Goal: Information Seeking & Learning: Find specific fact

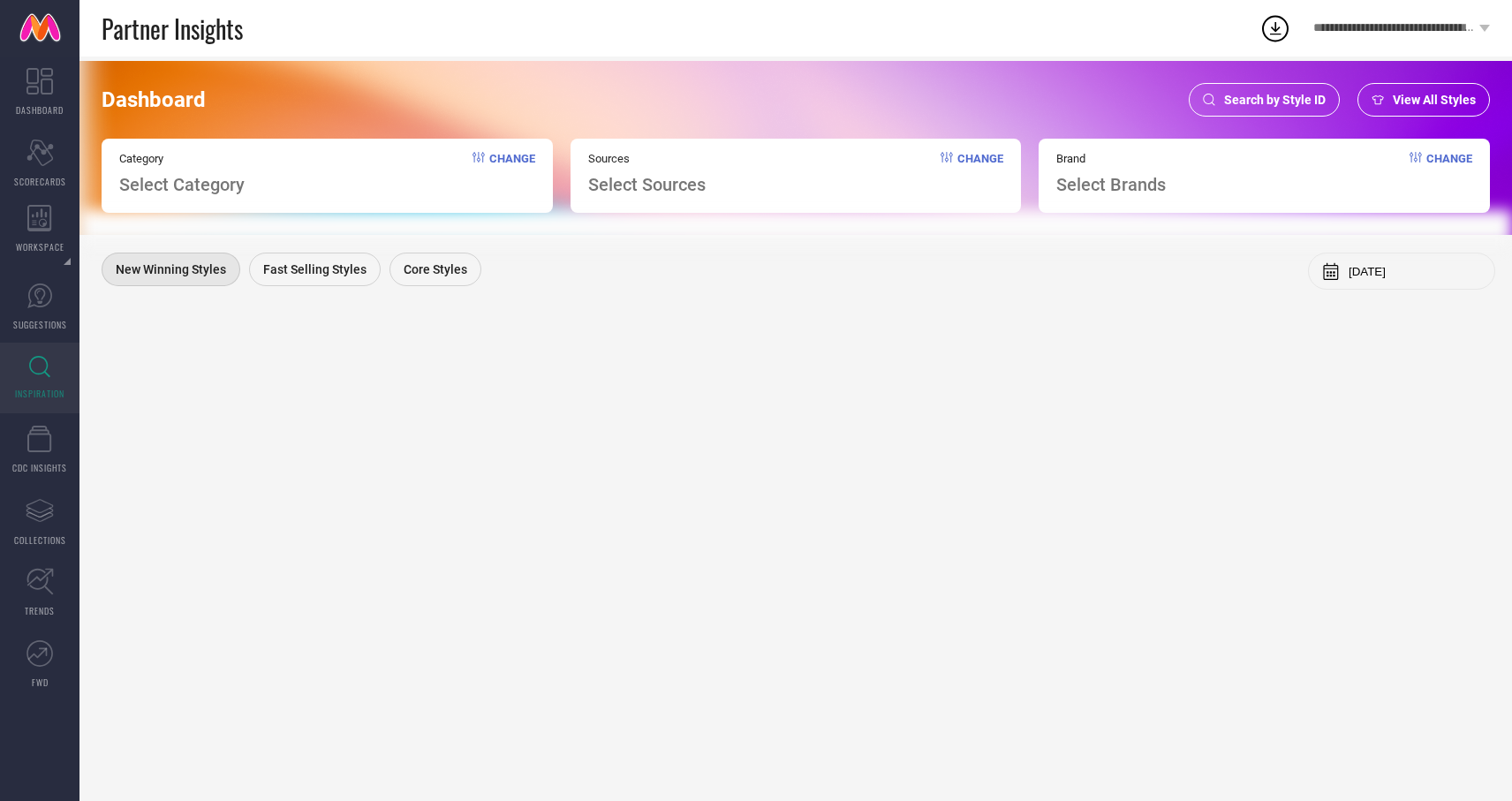
click at [1254, 94] on span "Search by Style ID" at bounding box center [1274, 100] width 102 height 14
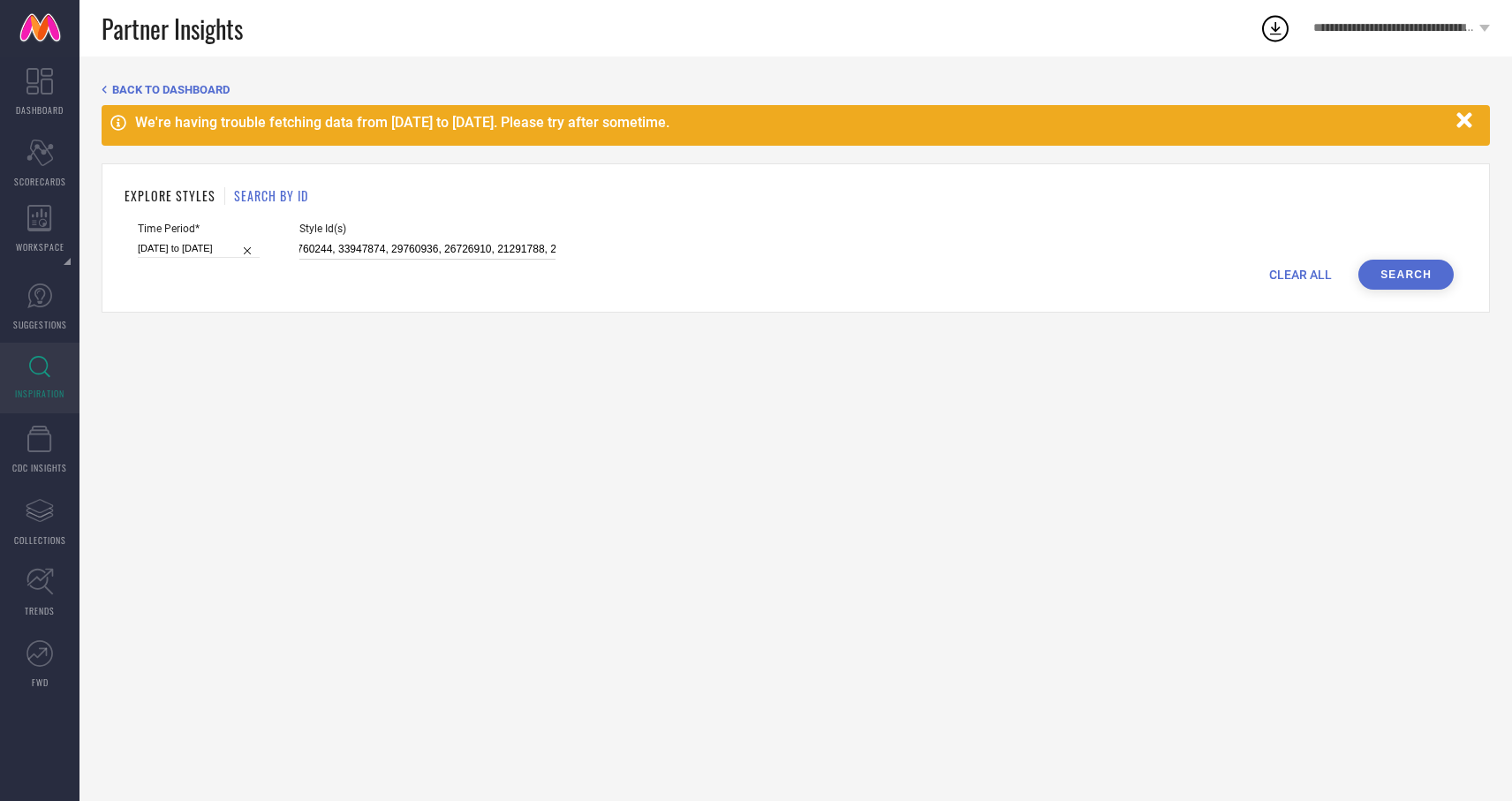
scroll to position [0, 3450]
drag, startPoint x: 281, startPoint y: 250, endPoint x: 698, endPoint y: 253, distance: 417.0
click at [698, 253] on div "Time Period* [DATE] to [DATE] Style Id(s) 25014536, 25014484, 25014494, 3238111…" at bounding box center [796, 241] width 1316 height 37
paste input "32585434, 32585438, 33139791, 35950654, 36074217, 34355349, 21342296, 33139782,…"
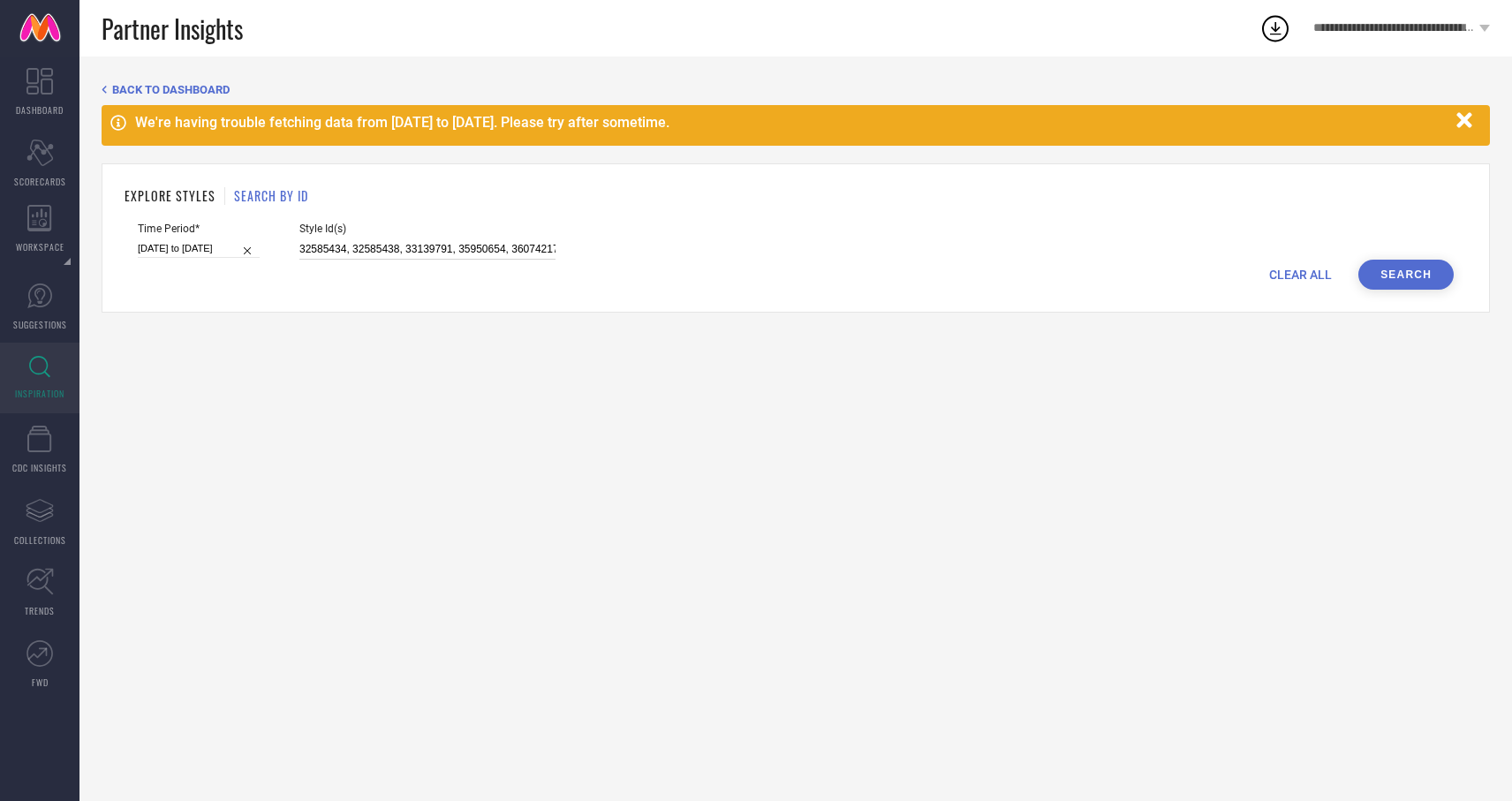
scroll to position [0, 1226]
type input "32585434, 32585438, 33139791, 35950654, 36074217, 34355349, 21342296, 33139782,…"
click at [1401, 282] on button "Search" at bounding box center [1406, 274] width 96 height 30
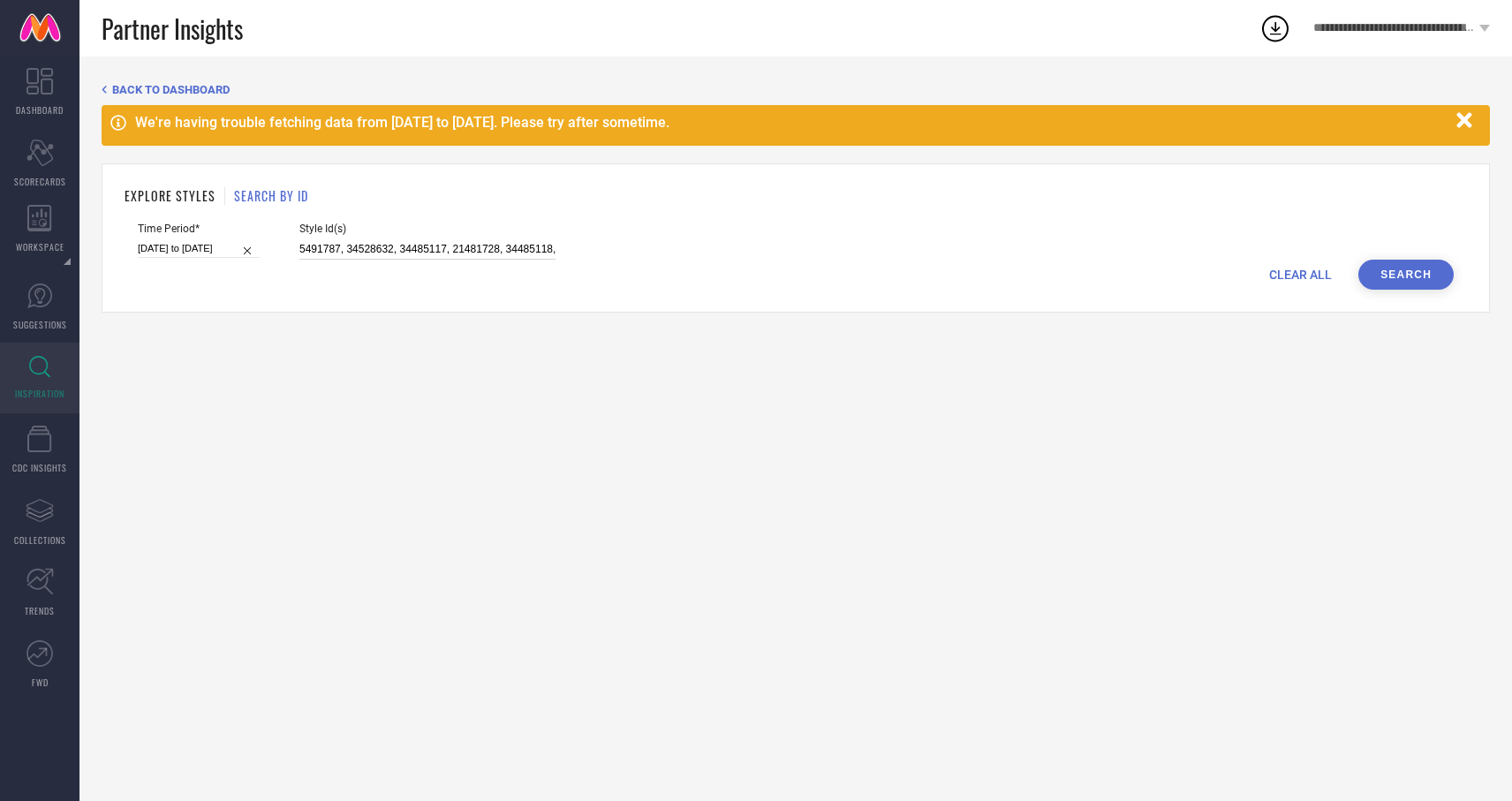
drag, startPoint x: 278, startPoint y: 247, endPoint x: 701, endPoint y: 264, distance: 423.3
click at [692, 276] on form "Time Period* 25-06-2025 to 08-08-2025 Style Id(s) 32585434, 32585438, 33139791,…" at bounding box center [796, 255] width 1343 height 67
paste input "25014536, 25014484, 25014494, 32381115, 32381072, 32522759, 32381125, 32522770,…"
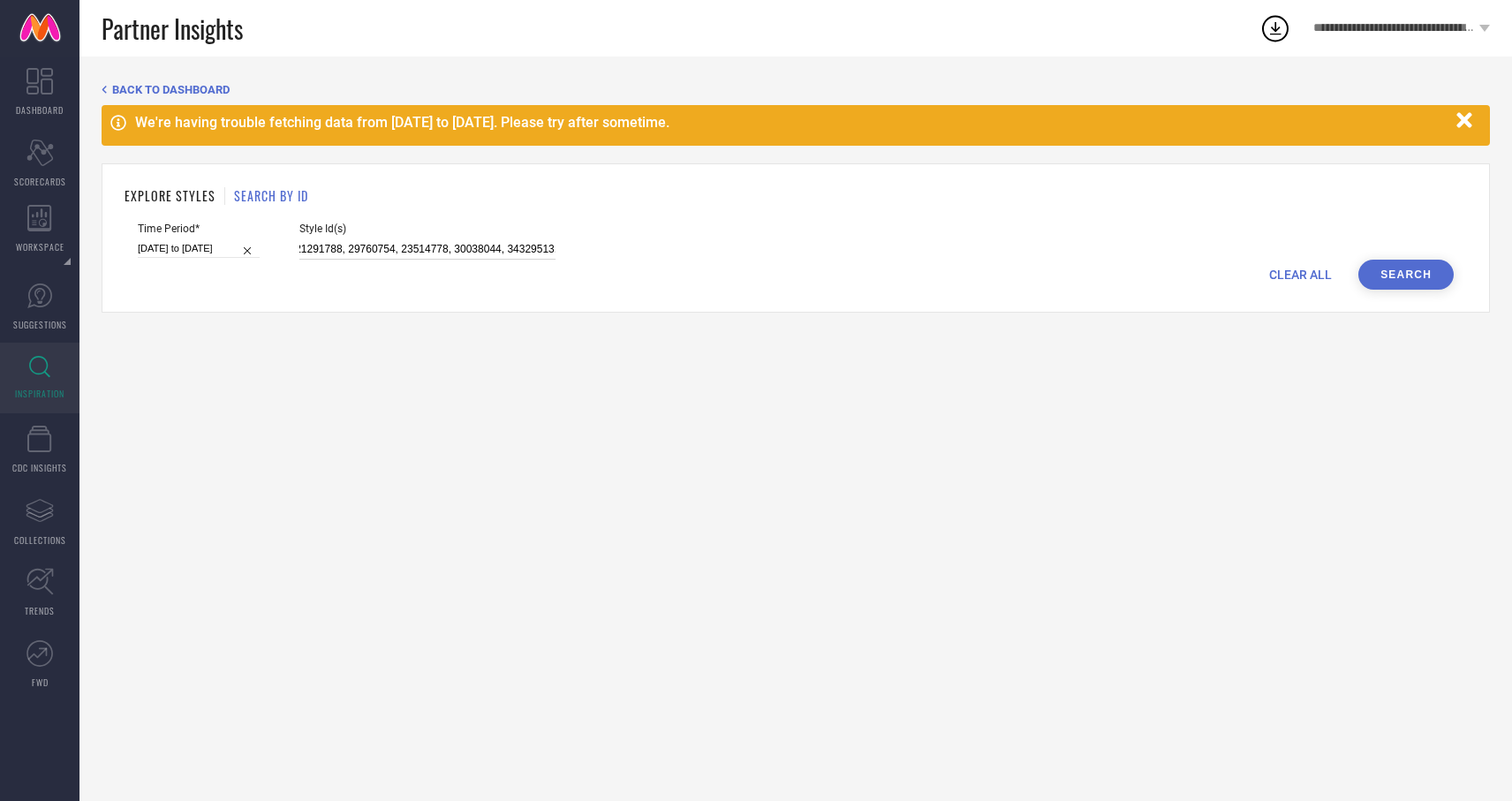
type input "25014536, 25014484, 25014494, 32381115, 32381072, 32522759, 32381125, 32522770,…"
click at [1376, 267] on button "Search" at bounding box center [1406, 274] width 96 height 30
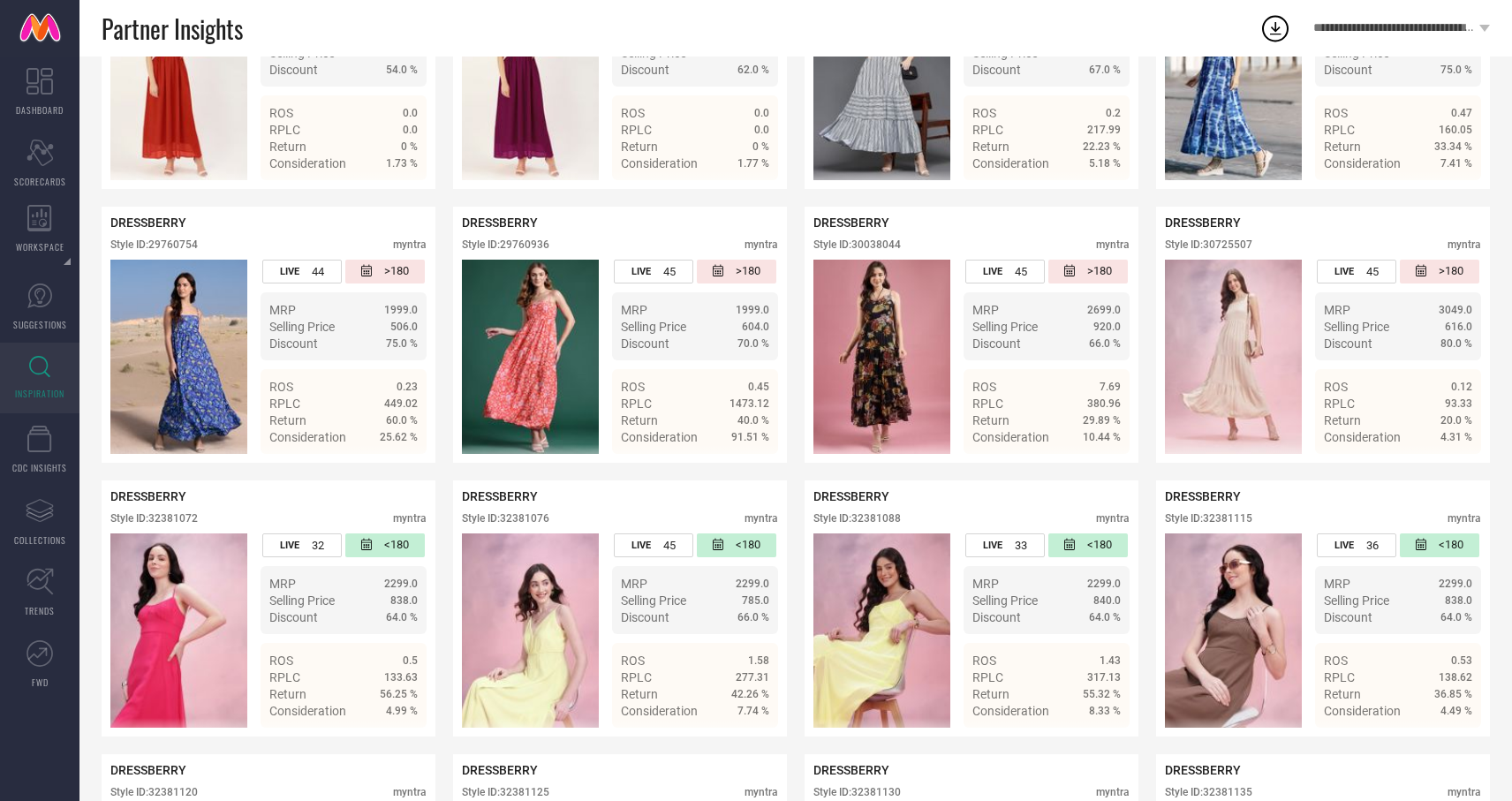
scroll to position [1474, 0]
